Goal: Information Seeking & Learning: Learn about a topic

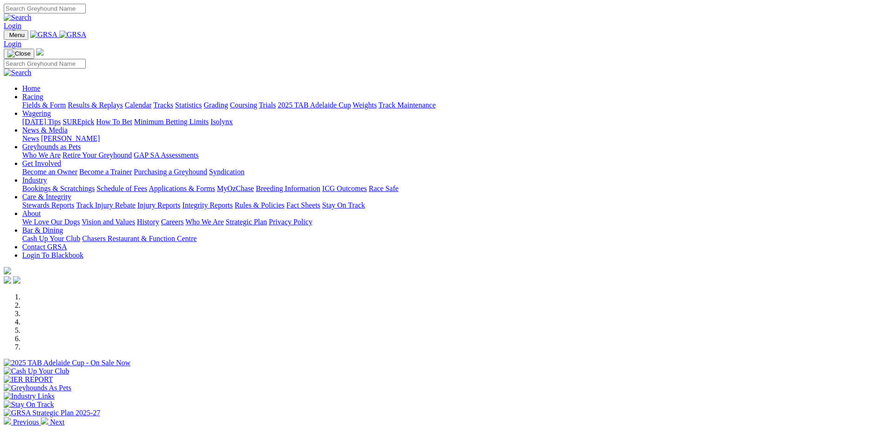
scroll to position [278, 0]
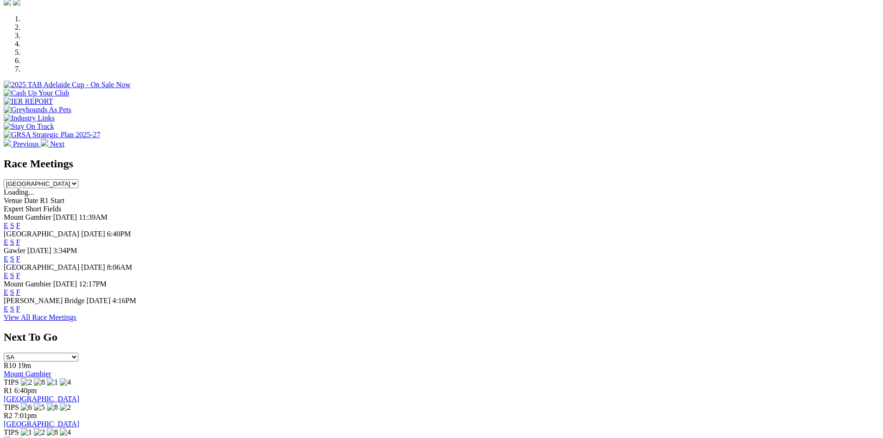
click at [20, 238] on link "F" at bounding box center [18, 242] width 4 height 8
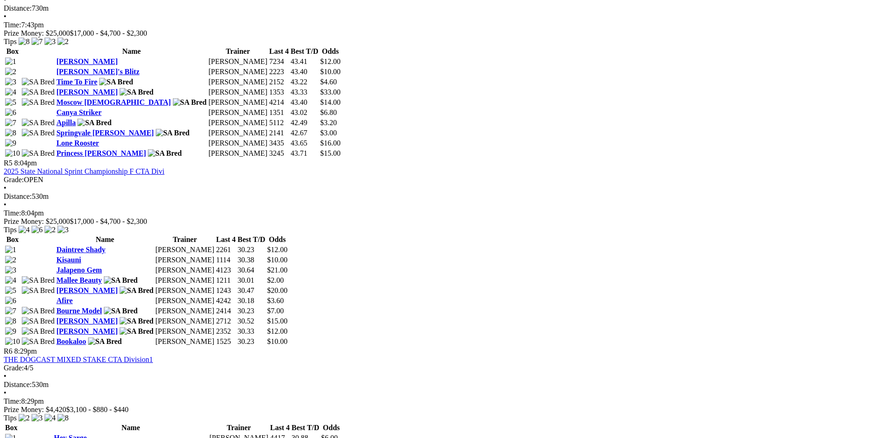
scroll to position [1020, 0]
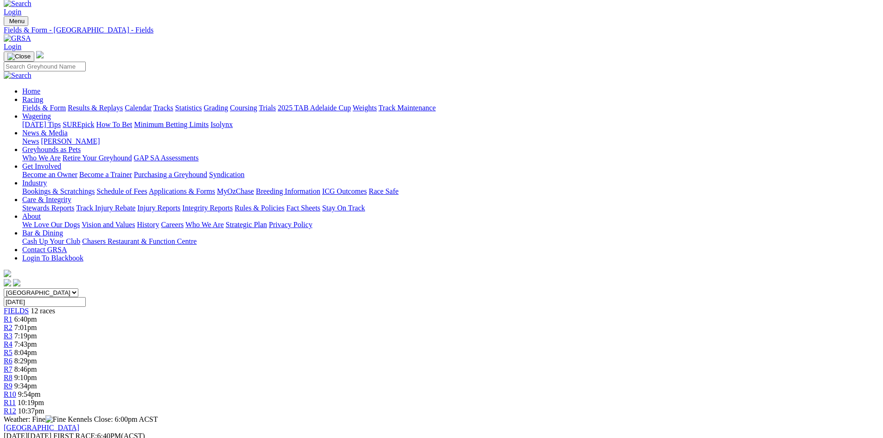
scroll to position [0, 0]
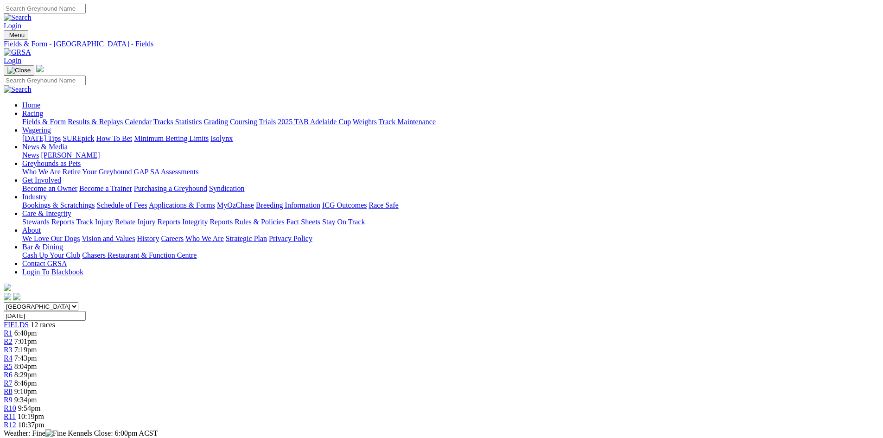
click at [66, 118] on link "Fields & Form" at bounding box center [44, 122] width 44 height 8
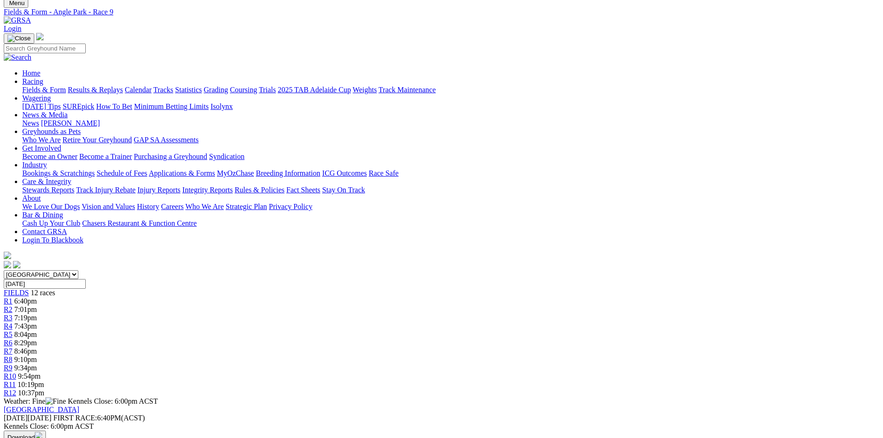
scroll to position [278, 0]
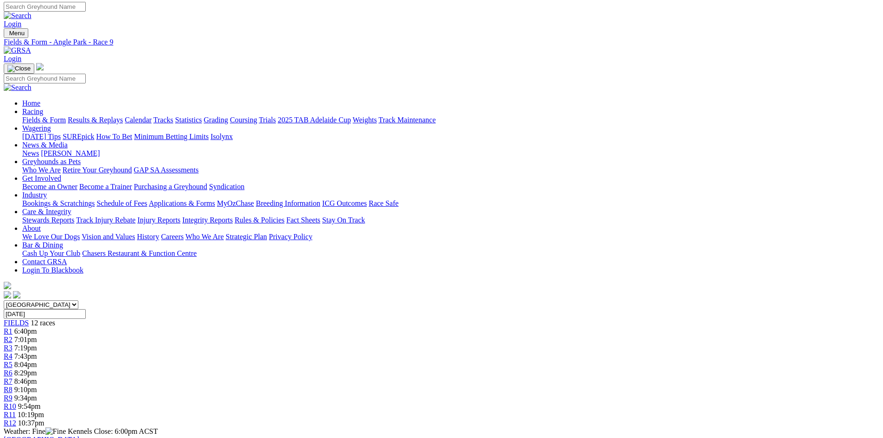
scroll to position [0, 0]
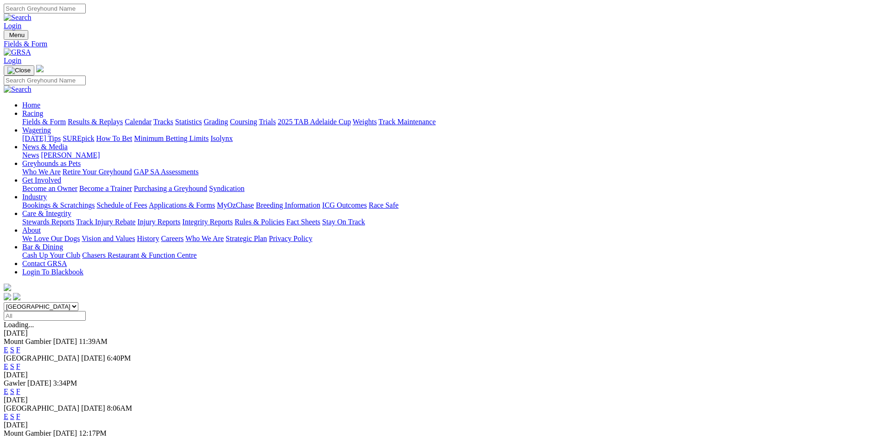
scroll to position [46, 0]
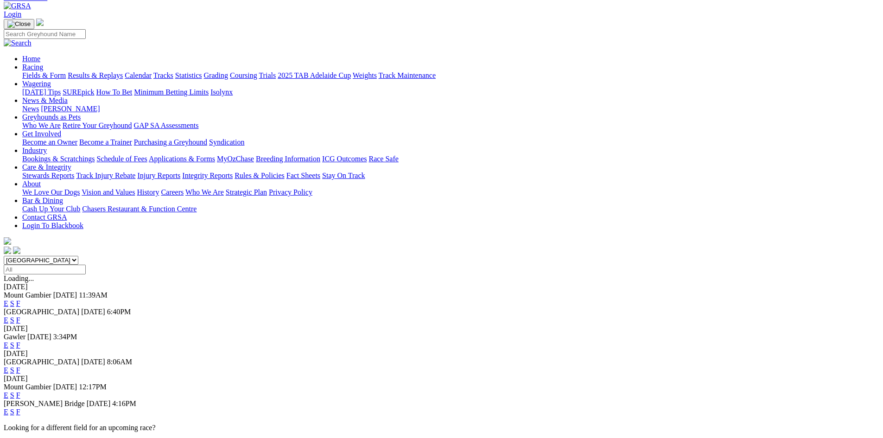
click at [20, 366] on link "F" at bounding box center [18, 370] width 4 height 8
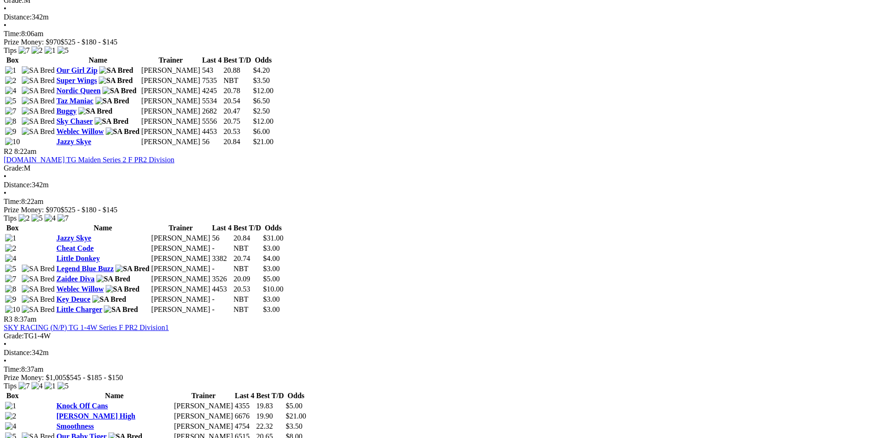
scroll to position [510, 0]
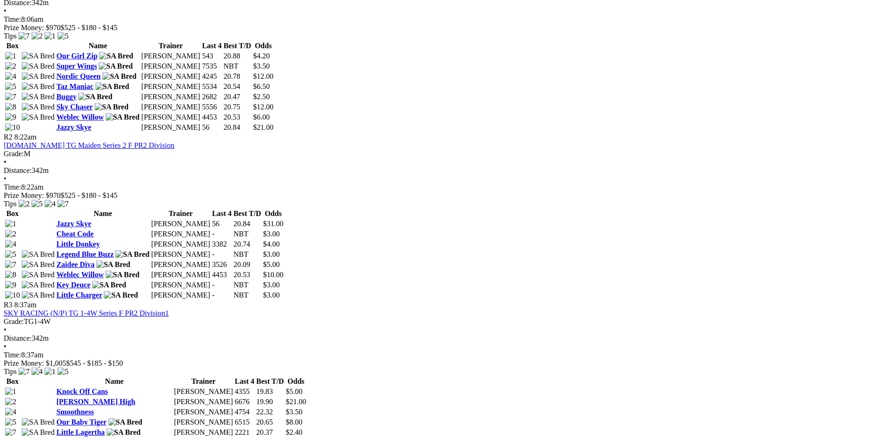
drag, startPoint x: 287, startPoint y: 179, endPoint x: 105, endPoint y: 191, distance: 182.6
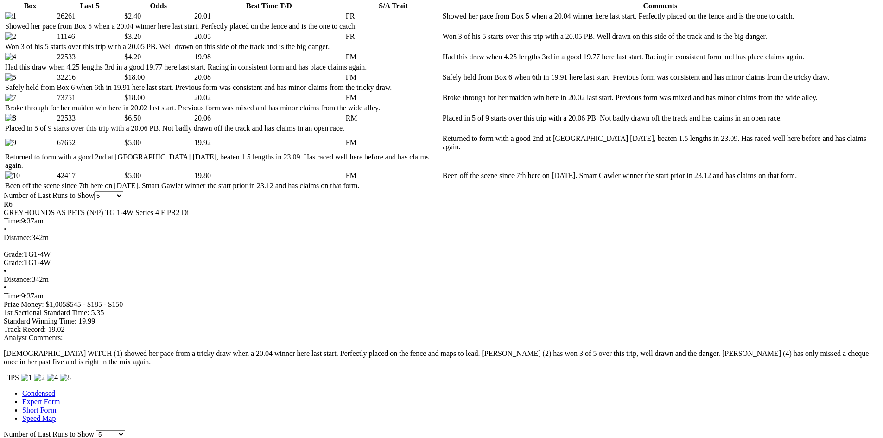
scroll to position [417, 0]
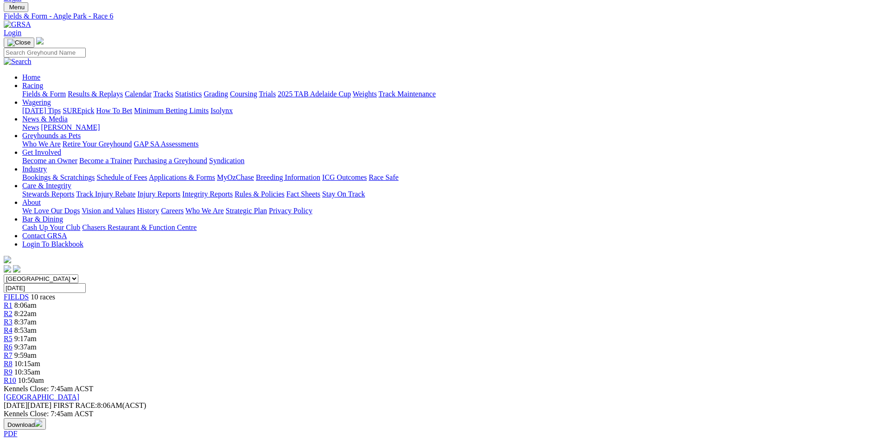
scroll to position [0, 0]
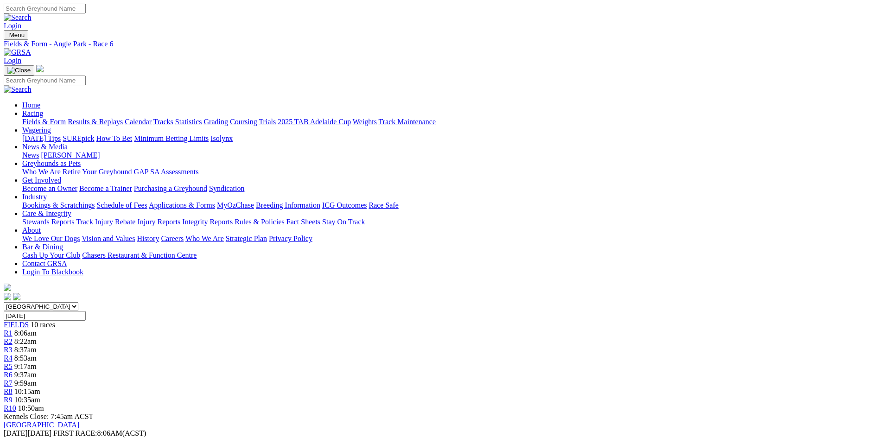
click at [55, 321] on span "10 races" at bounding box center [43, 325] width 25 height 8
click at [152, 118] on link "Calendar" at bounding box center [138, 122] width 27 height 8
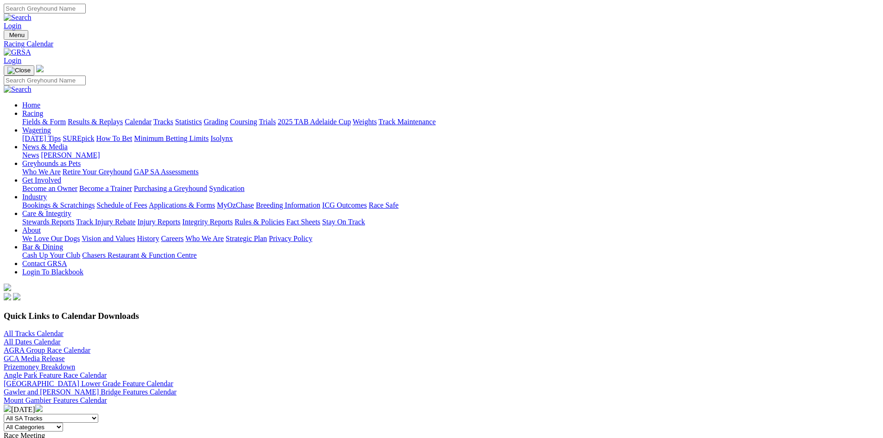
click at [66, 118] on link "Fields & Form" at bounding box center [44, 122] width 44 height 8
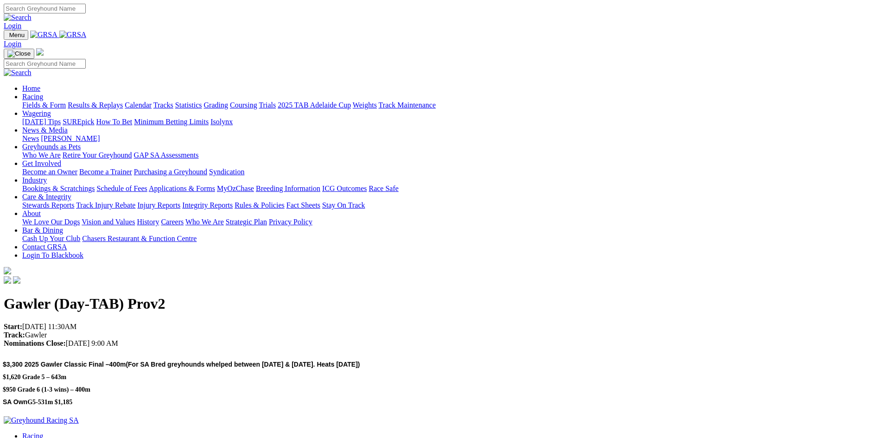
click at [43, 93] on link "Racing" at bounding box center [32, 97] width 21 height 8
click at [87, 37] on img at bounding box center [72, 35] width 27 height 8
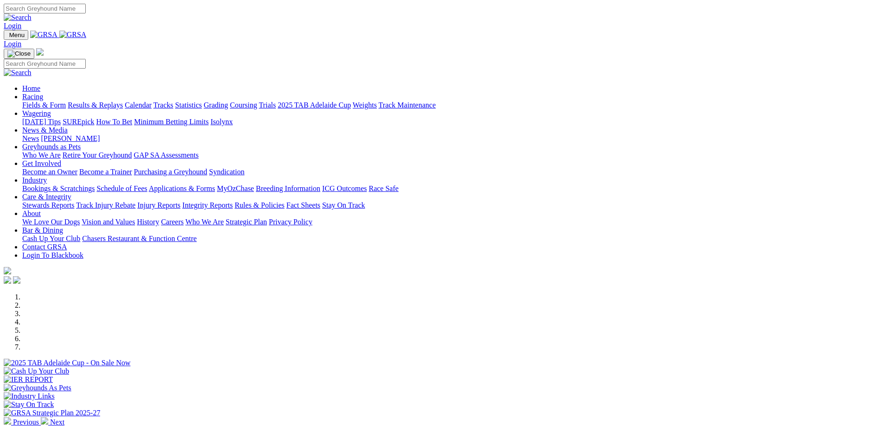
click at [39, 134] on link "News" at bounding box center [30, 138] width 17 height 8
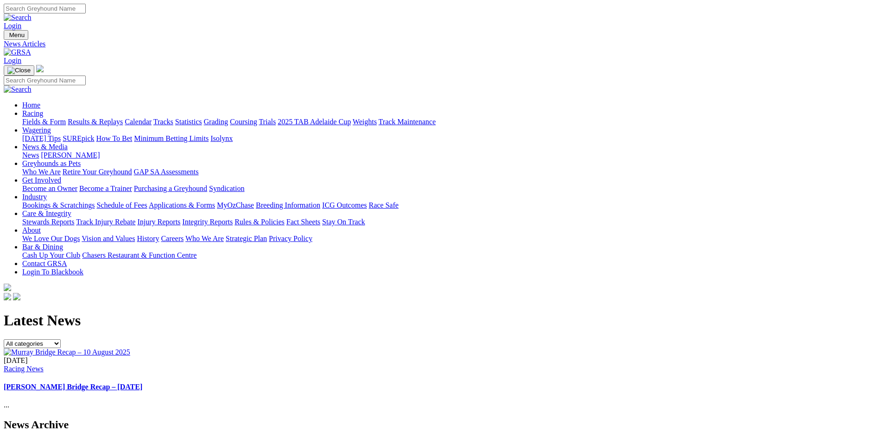
click at [100, 151] on link "[PERSON_NAME]" at bounding box center [70, 155] width 59 height 8
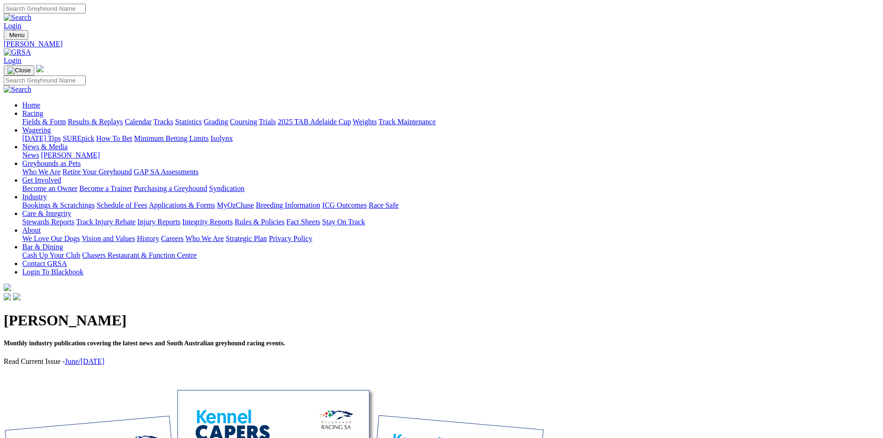
click at [43, 109] on link "Racing" at bounding box center [32, 113] width 21 height 8
click at [152, 118] on link "Calendar" at bounding box center [138, 122] width 27 height 8
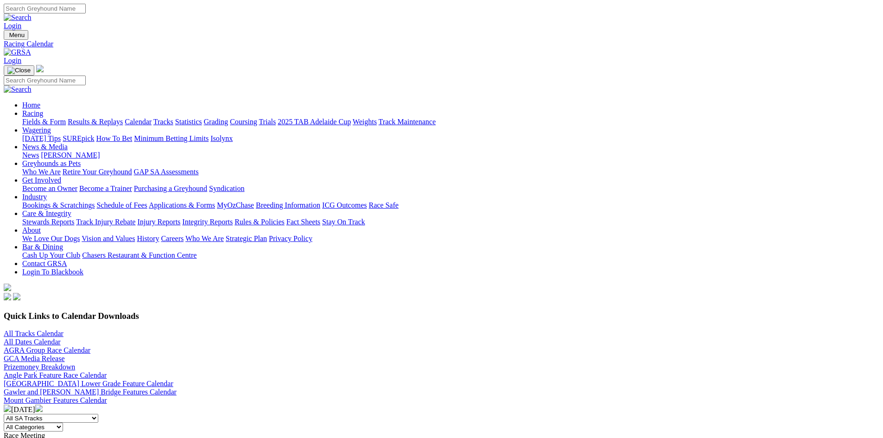
click at [64, 330] on link "All Tracks Calendar" at bounding box center [34, 334] width 60 height 8
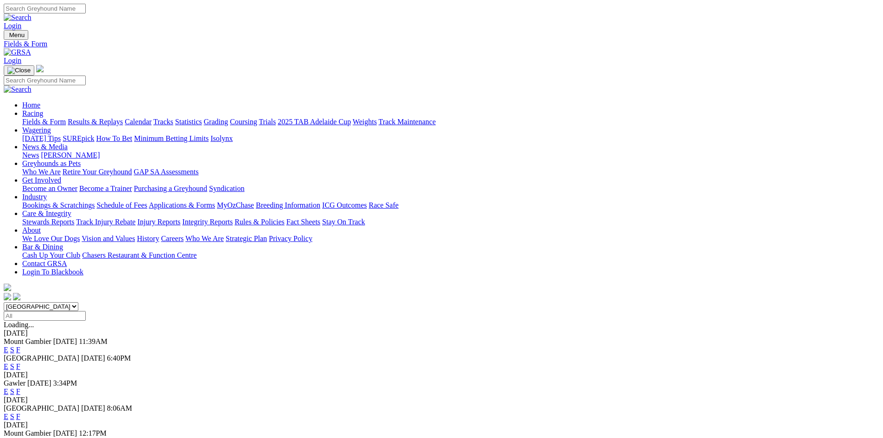
click at [20, 363] on link "F" at bounding box center [18, 367] width 4 height 8
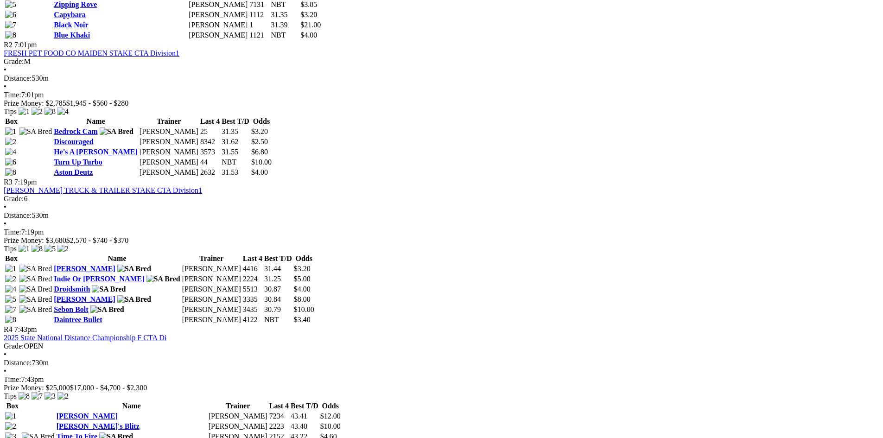
scroll to position [603, 0]
